Goal: Information Seeking & Learning: Find contact information

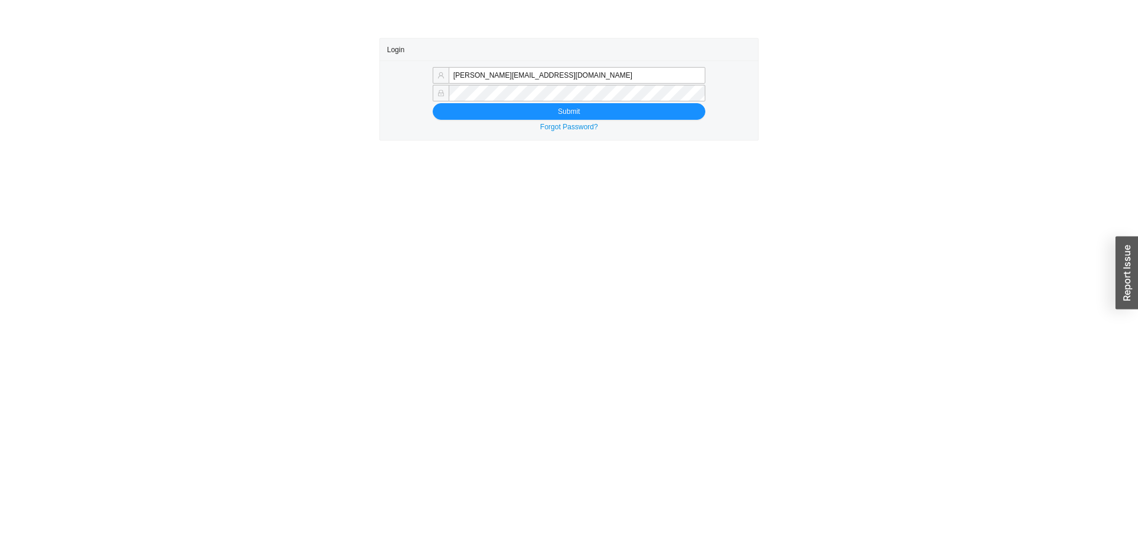
click at [591, 121] on div "Forgot Password?" at bounding box center [569, 127] width 364 height 12
click at [590, 110] on button "Submit" at bounding box center [569, 111] width 273 height 17
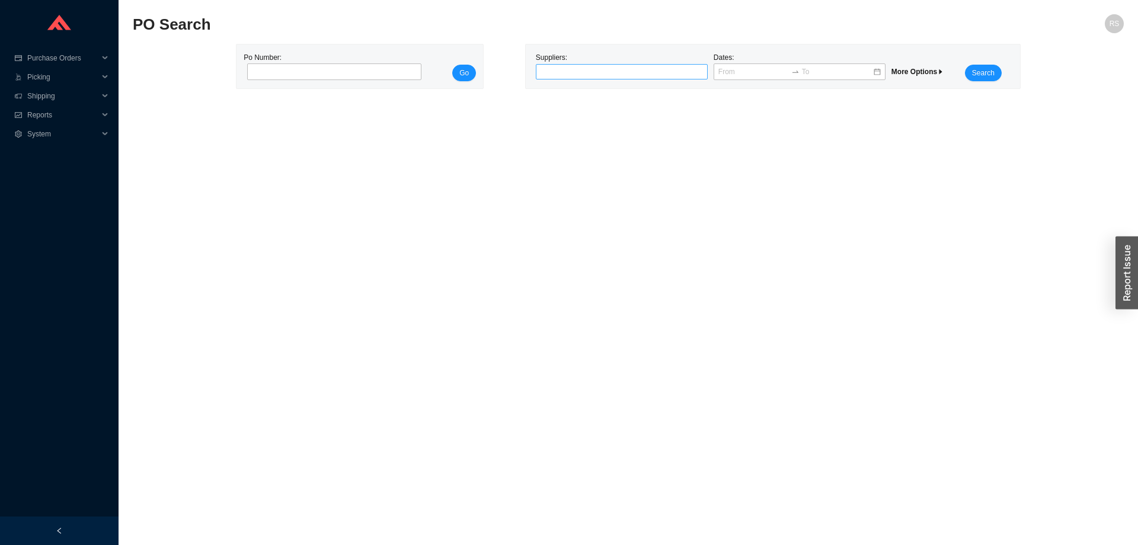
click at [565, 71] on div at bounding box center [616, 72] width 157 height 12
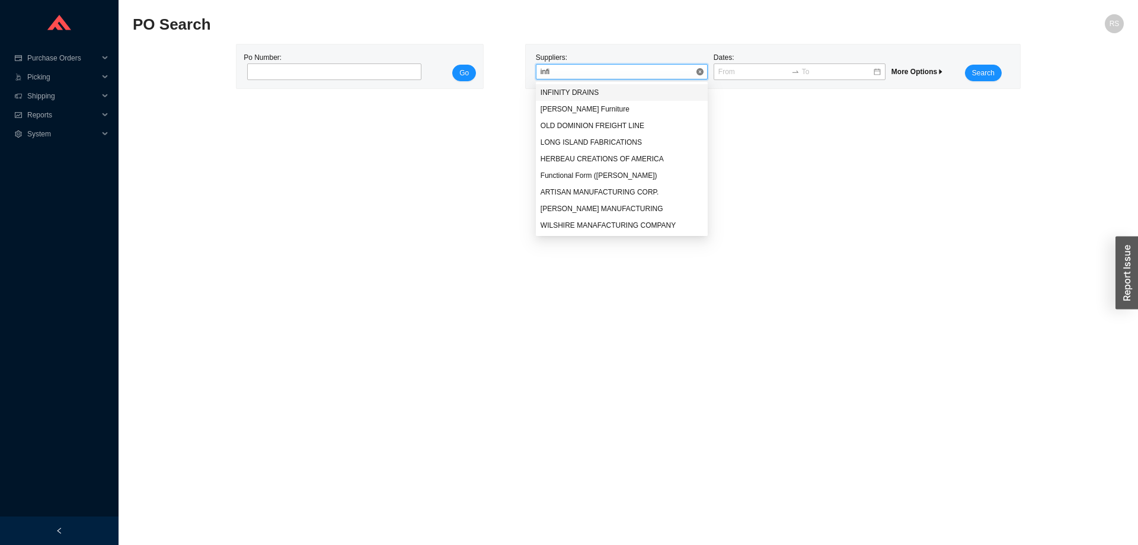
type input "infin"
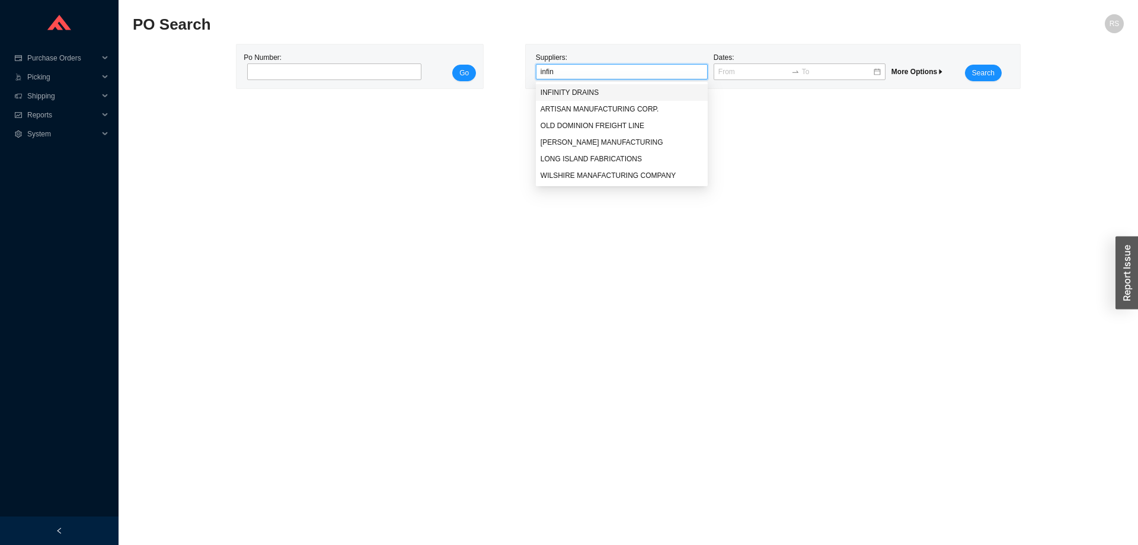
click at [563, 93] on div "INFINITY DRAINS" at bounding box center [621, 92] width 162 height 11
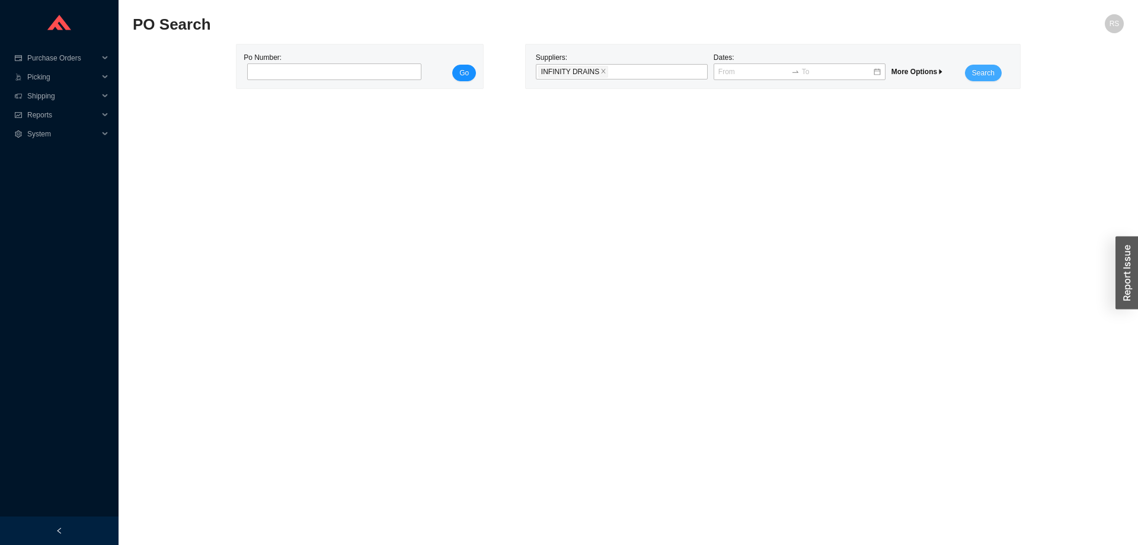
click at [978, 74] on span "Search" at bounding box center [983, 73] width 23 height 12
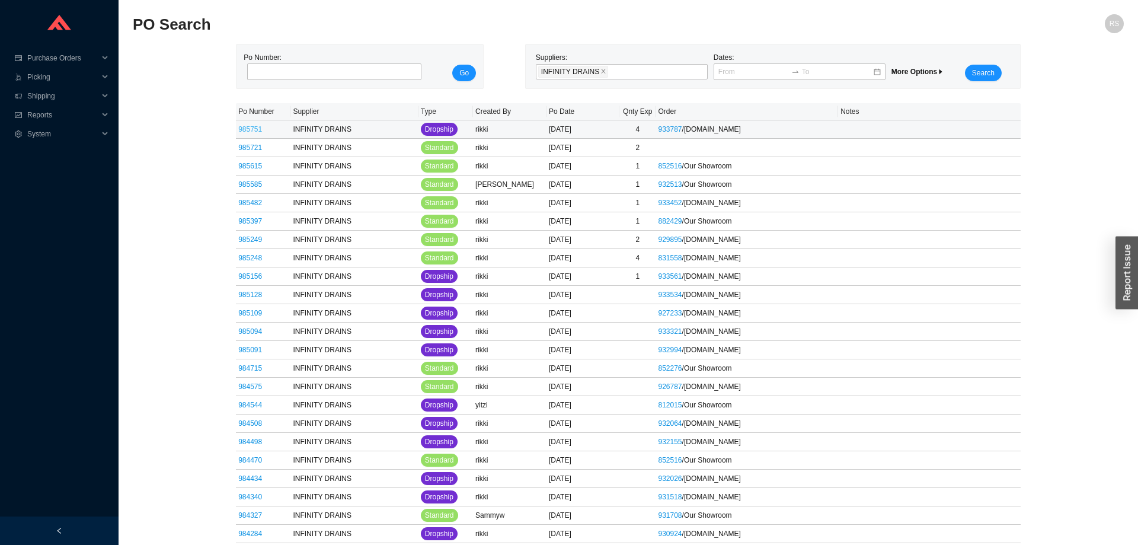
click at [242, 131] on link "985751" at bounding box center [250, 129] width 24 height 8
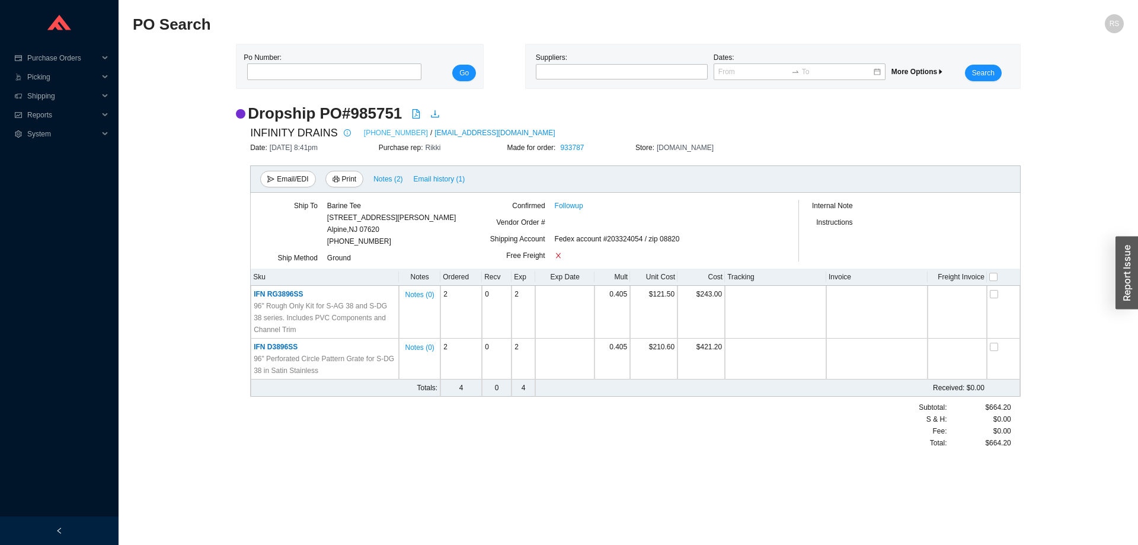
click at [364, 134] on link "[PHONE_NUMBER]" at bounding box center [396, 133] width 64 height 12
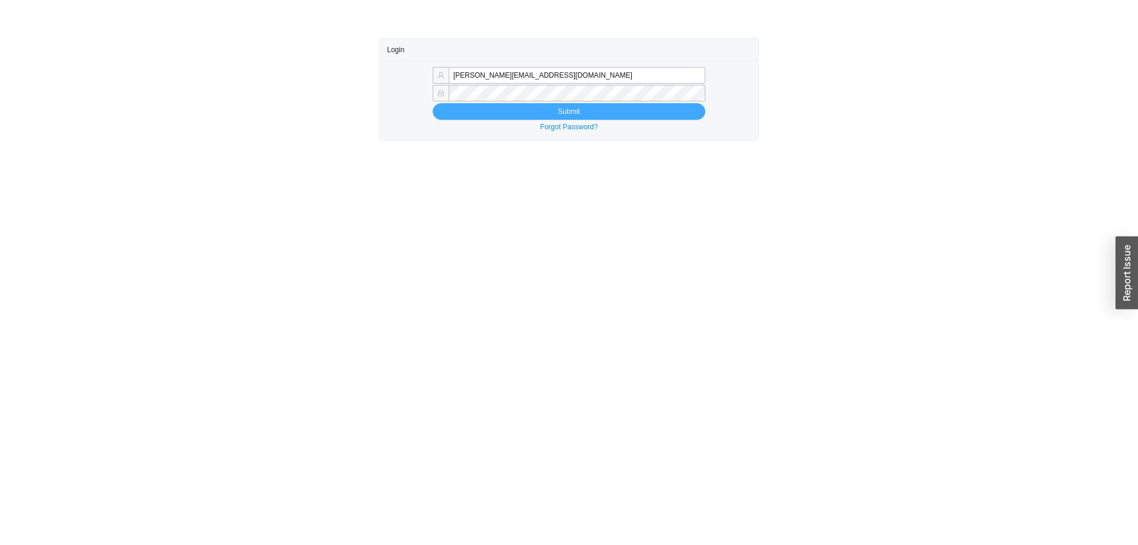
type input "[PERSON_NAME][EMAIL_ADDRESS][DOMAIN_NAME]"
click at [580, 111] on button "Submit" at bounding box center [569, 111] width 273 height 17
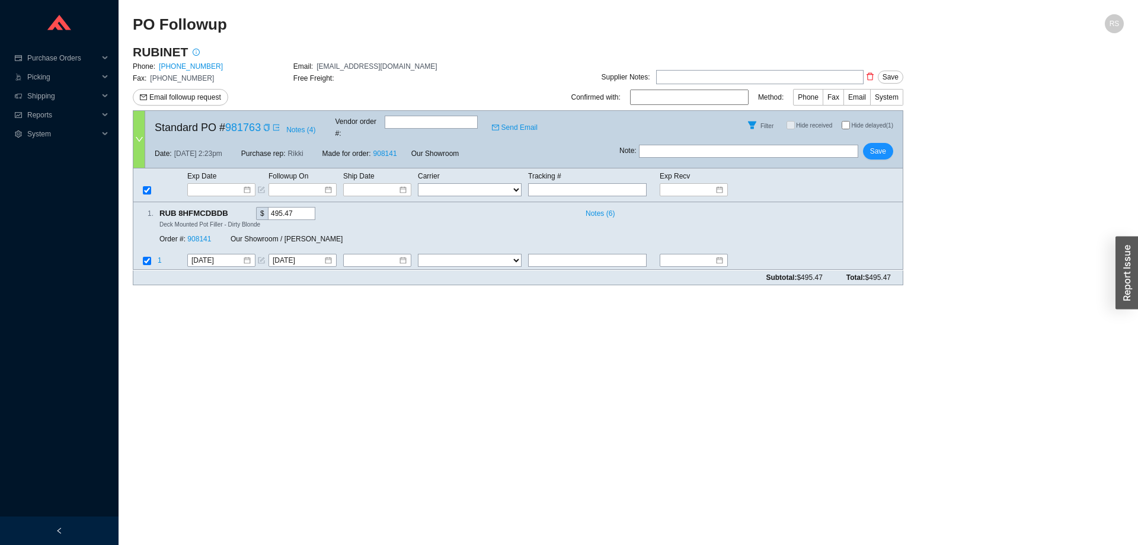
click at [159, 68] on div "Phone: 800-461-5901" at bounding box center [213, 66] width 161 height 12
click at [163, 69] on link "800-461-5901" at bounding box center [191, 66] width 64 height 8
drag, startPoint x: 258, startPoint y: 120, endPoint x: 223, endPoint y: 124, distance: 34.6
click at [223, 124] on div "Standard PO # 981763 Notes ( 4 ) Vendor order # : Send Email" at bounding box center [382, 125] width 474 height 28
copy link "981763"
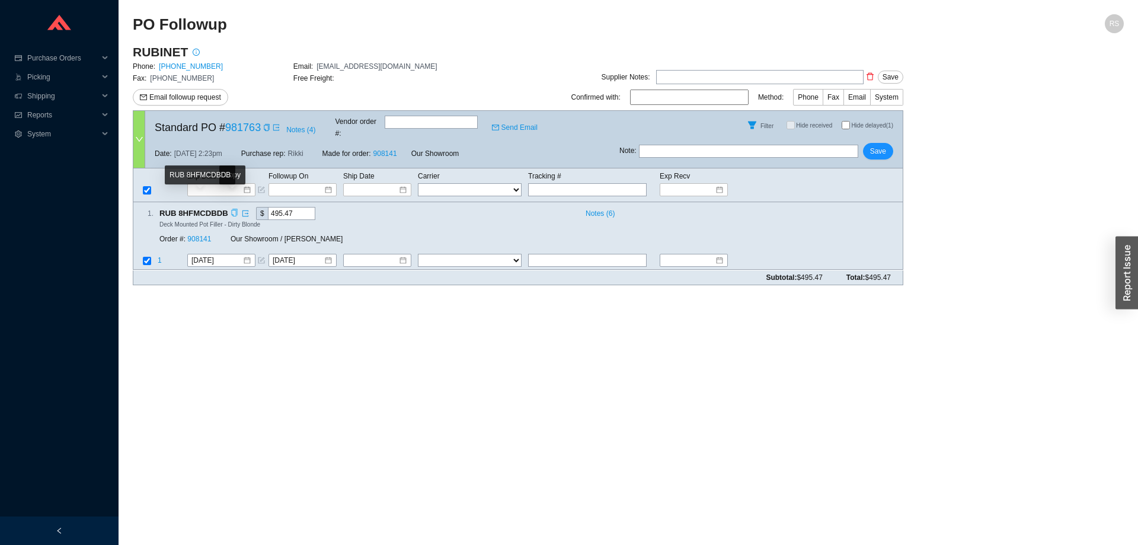
click at [232, 209] on icon "copy" at bounding box center [235, 213] width 8 height 8
